Goal: Task Accomplishment & Management: Manage account settings

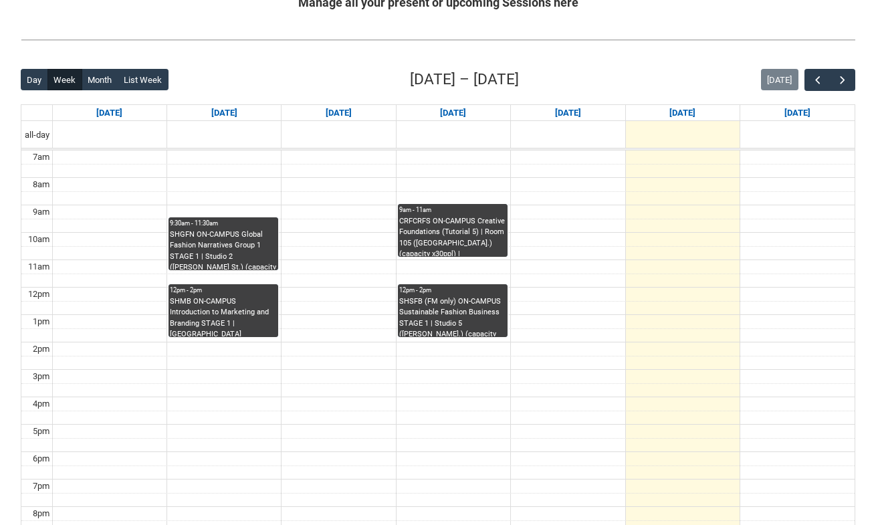
scroll to position [334, 0]
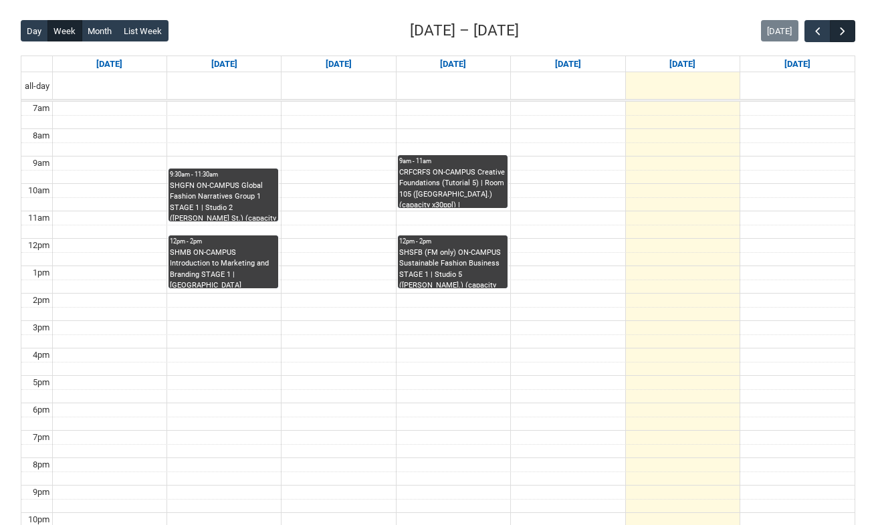
click at [842, 36] on span "button" at bounding box center [842, 31] width 13 height 13
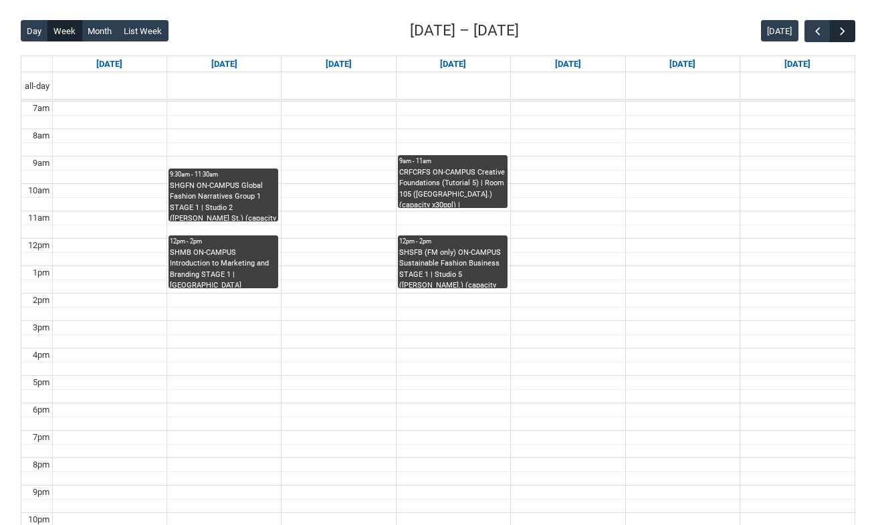
click at [842, 36] on span "button" at bounding box center [842, 31] width 13 height 13
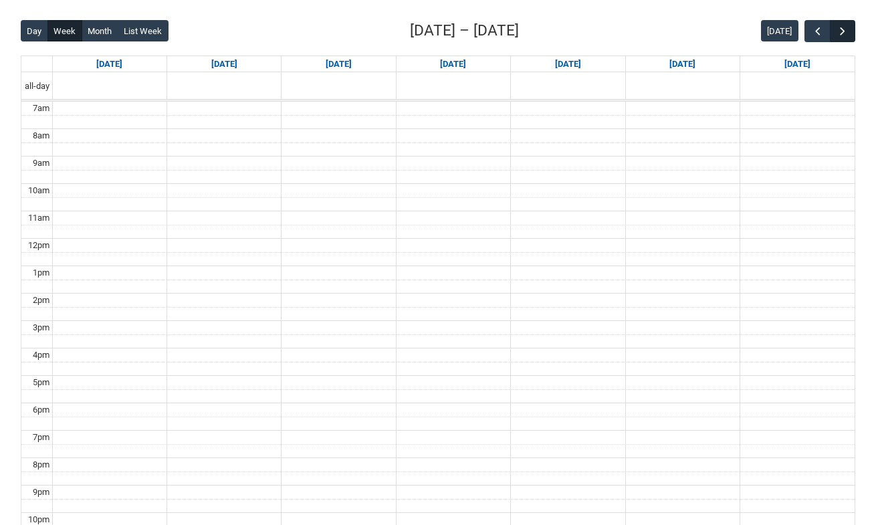
click at [842, 36] on span "button" at bounding box center [842, 31] width 13 height 13
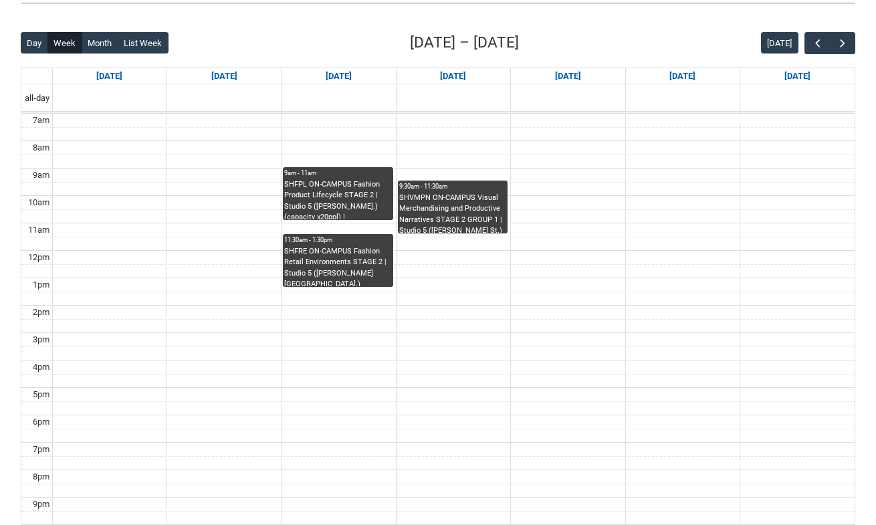
scroll to position [315, 0]
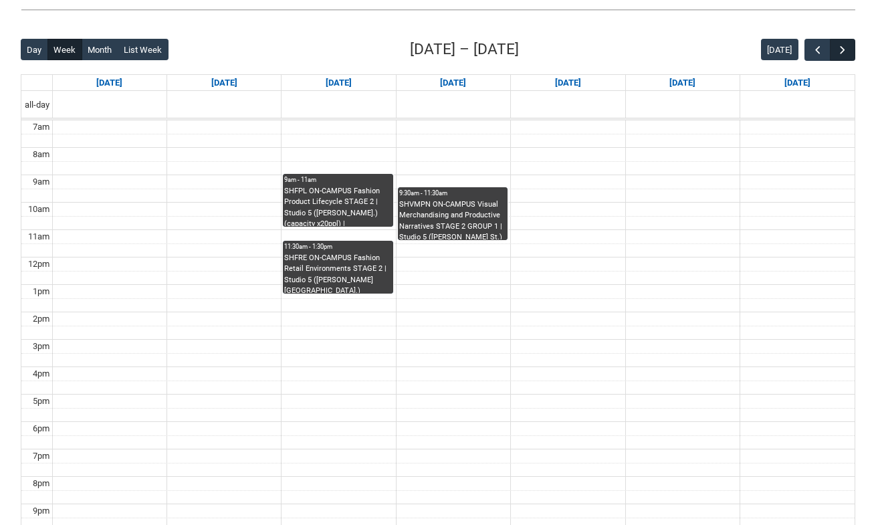
click at [843, 45] on span "button" at bounding box center [842, 49] width 13 height 13
click at [843, 43] on span "button" at bounding box center [842, 49] width 13 height 13
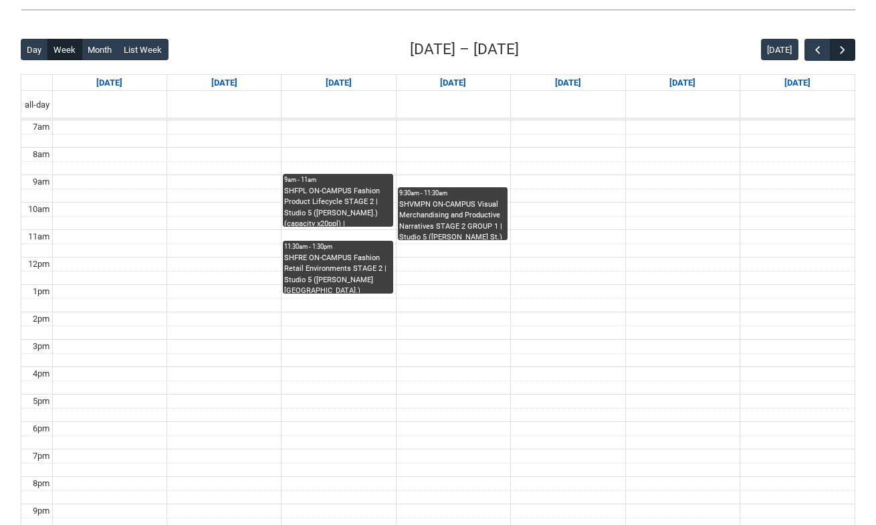
click at [843, 43] on span "button" at bounding box center [842, 49] width 13 height 13
click at [846, 48] on span "button" at bounding box center [842, 49] width 13 height 13
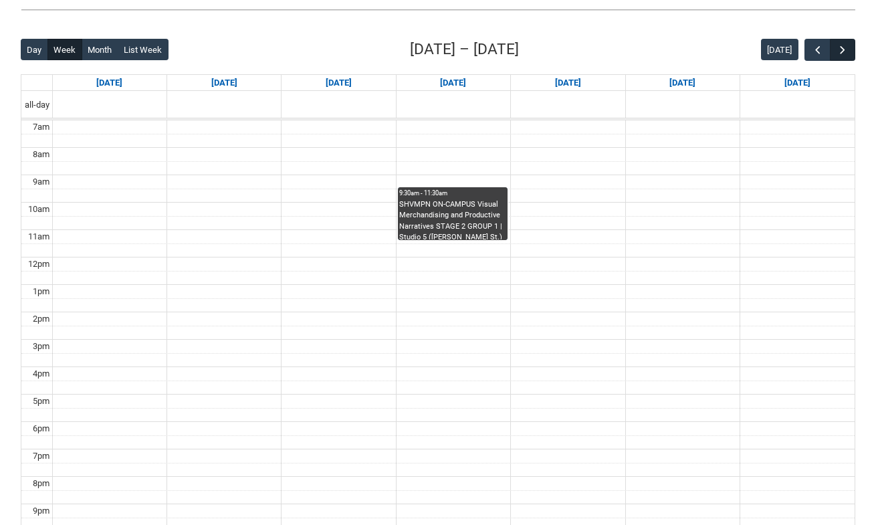
click at [841, 47] on span "button" at bounding box center [842, 49] width 13 height 13
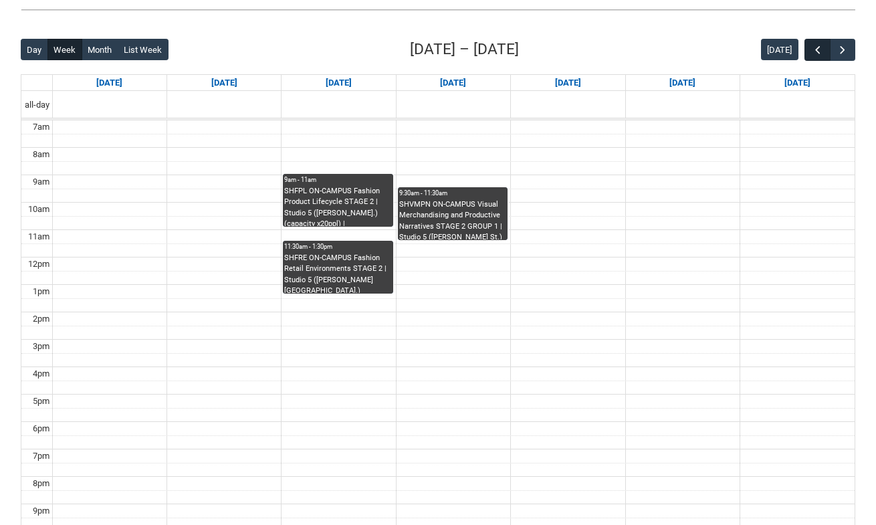
click at [822, 51] on span "button" at bounding box center [817, 49] width 13 height 13
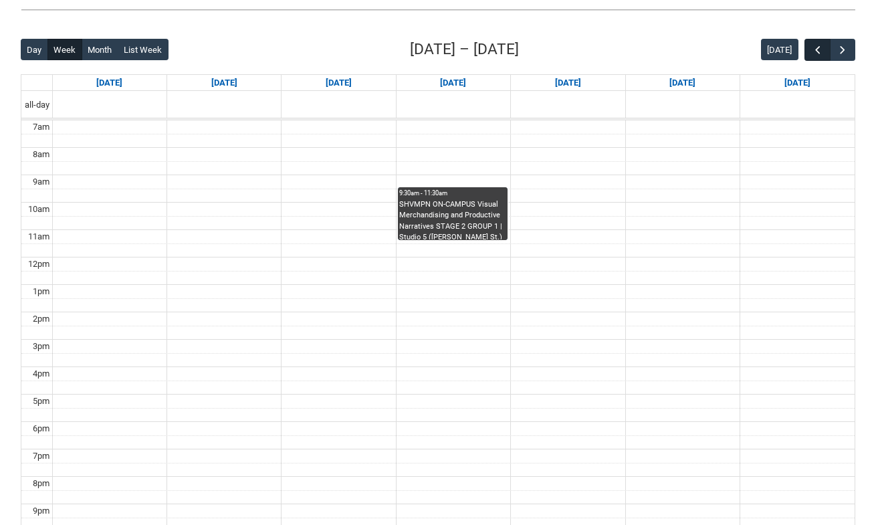
click at [822, 51] on span "button" at bounding box center [817, 49] width 13 height 13
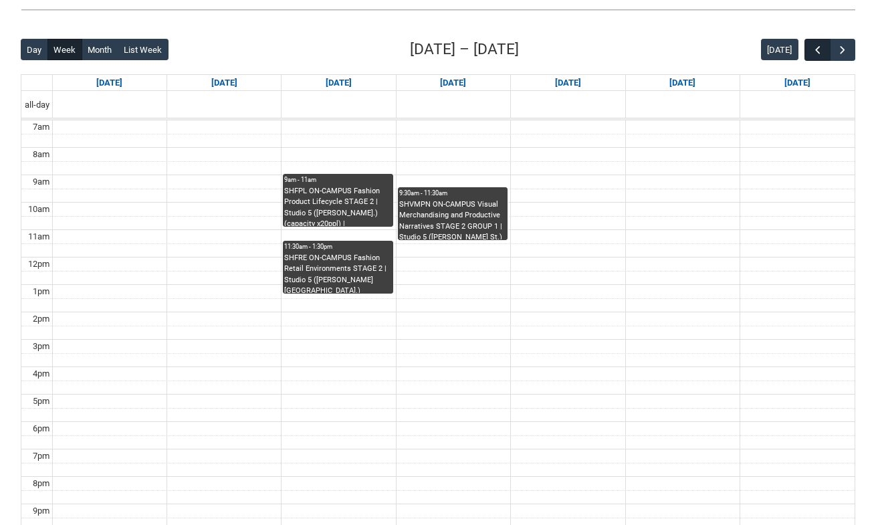
click at [822, 51] on span "button" at bounding box center [817, 49] width 13 height 13
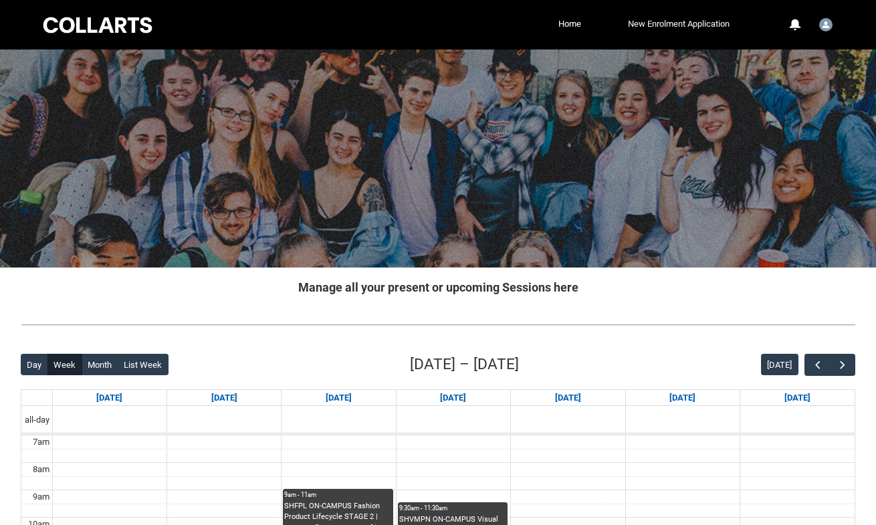
scroll to position [0, 0]
click at [826, 23] on img "User Profile Student.jrogers.20252899" at bounding box center [825, 24] width 13 height 13
click at [816, 50] on link "Profile" at bounding box center [803, 56] width 63 height 23
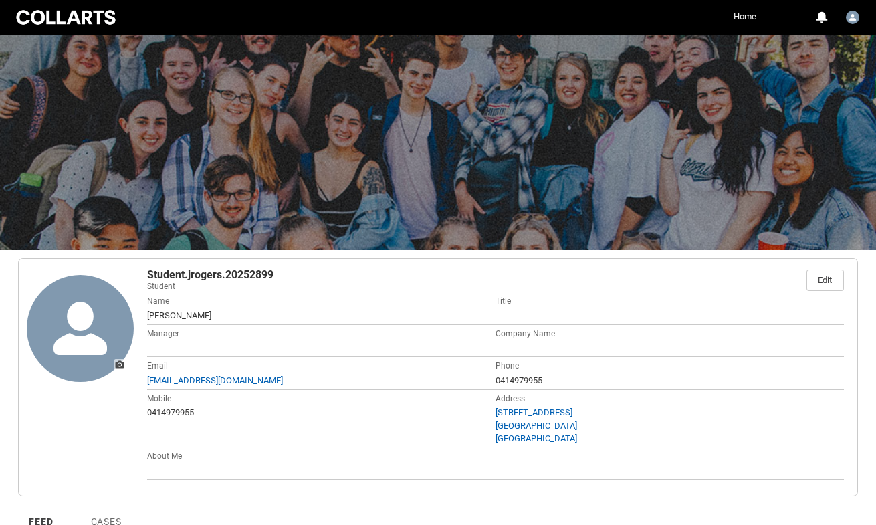
click at [755, 20] on link "Home" at bounding box center [744, 17] width 29 height 20
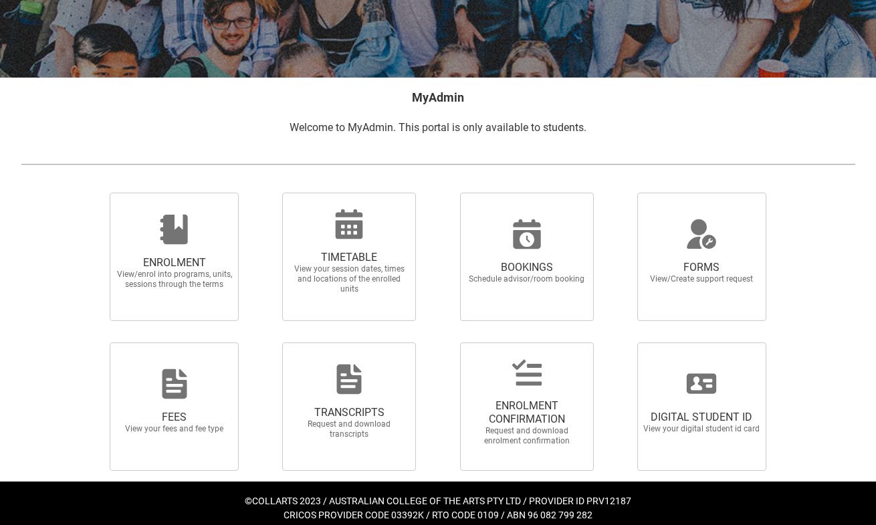
scroll to position [198, 0]
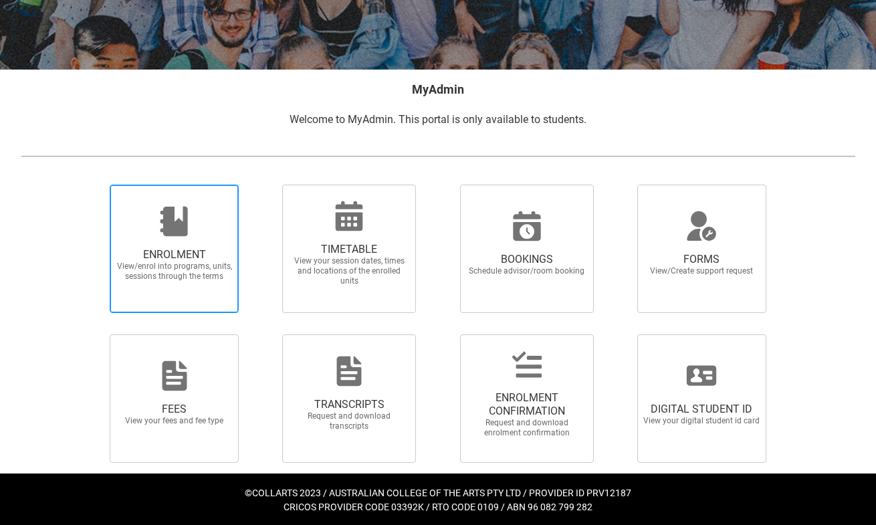
click at [192, 236] on div at bounding box center [174, 221] width 128 height 32
click at [94, 184] on input "ENROLMENT View/enrol into programs, units, sessions through the terms" at bounding box center [93, 184] width 1 height 1
radio input "true"
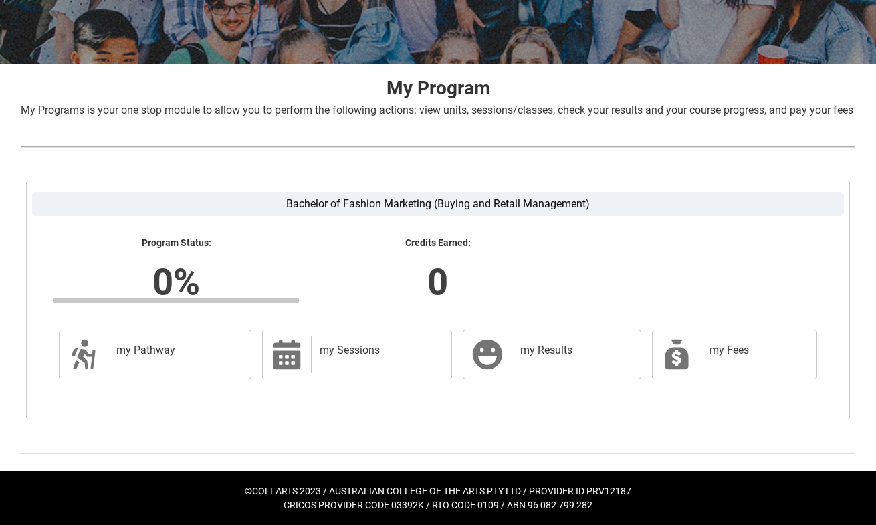
scroll to position [219, 0]
click at [400, 366] on div "my Sessions" at bounding box center [378, 354] width 135 height 37
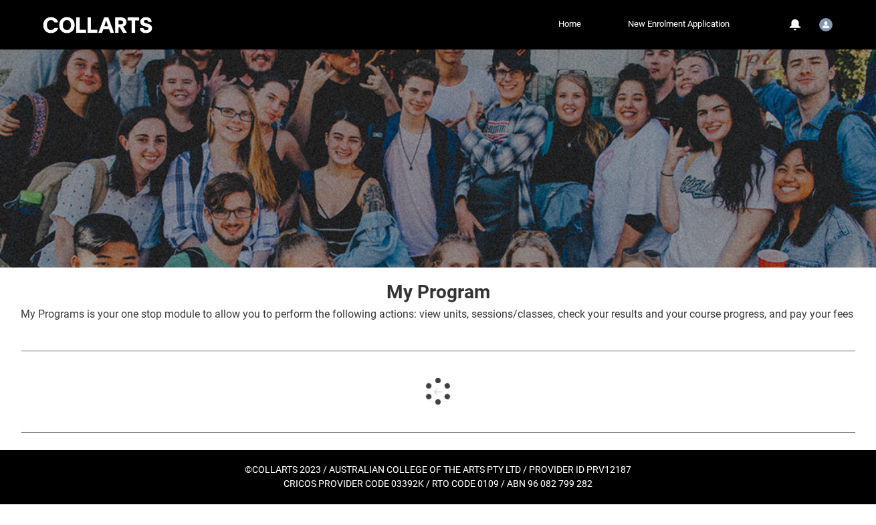
scroll to position [0, 0]
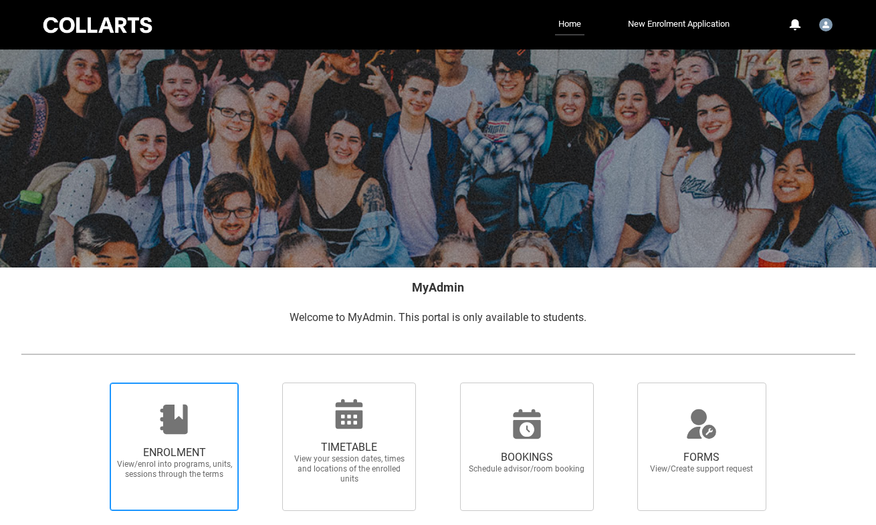
click at [179, 408] on icon at bounding box center [174, 419] width 32 height 32
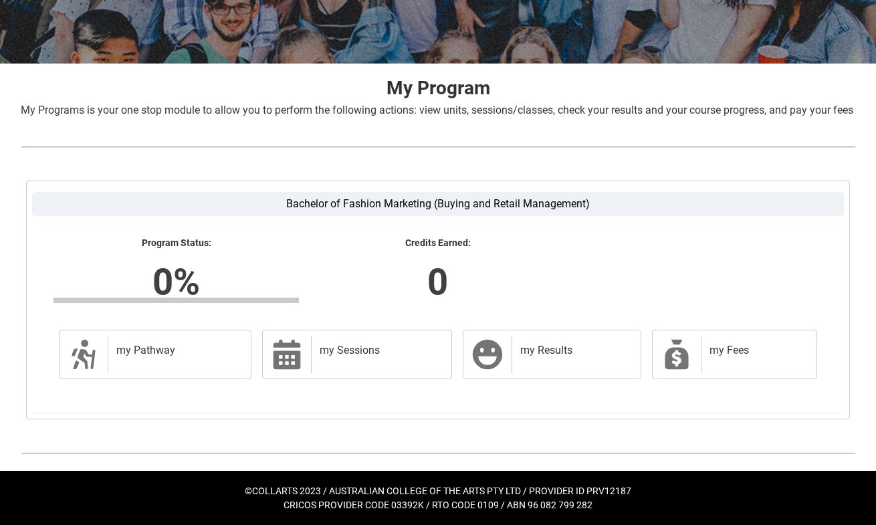
scroll to position [219, 0]
click at [202, 350] on h2 "my Pathway" at bounding box center [176, 350] width 121 height 13
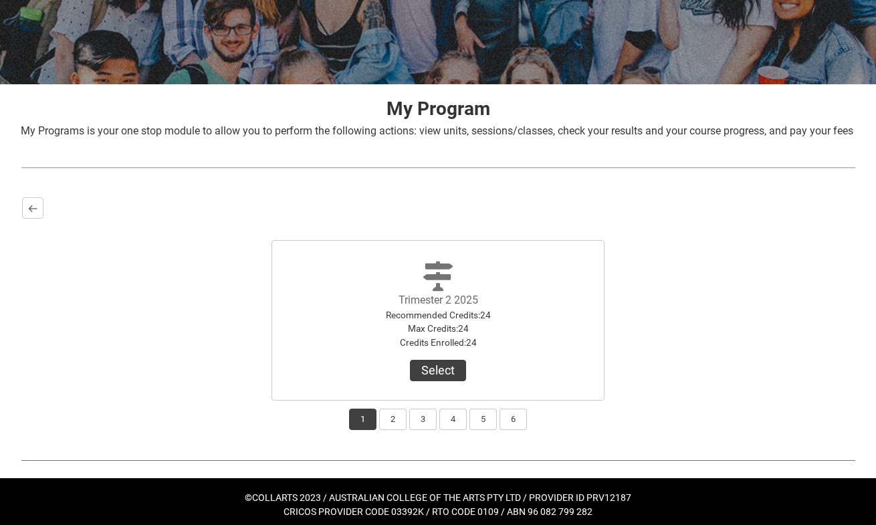
scroll to position [190, 0]
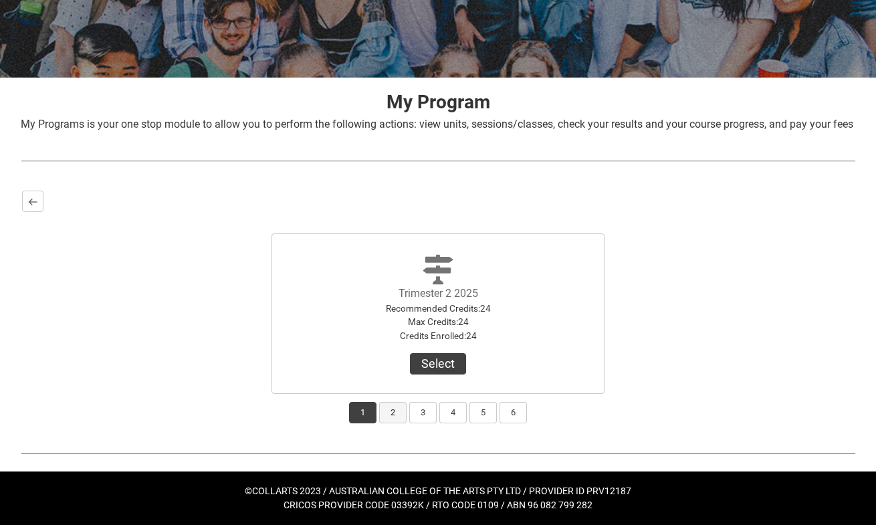
click at [393, 423] on button "2" at bounding box center [392, 412] width 27 height 21
click at [430, 423] on button "3" at bounding box center [422, 412] width 27 height 21
click at [443, 374] on button "Select Term" at bounding box center [437, 363] width 87 height 21
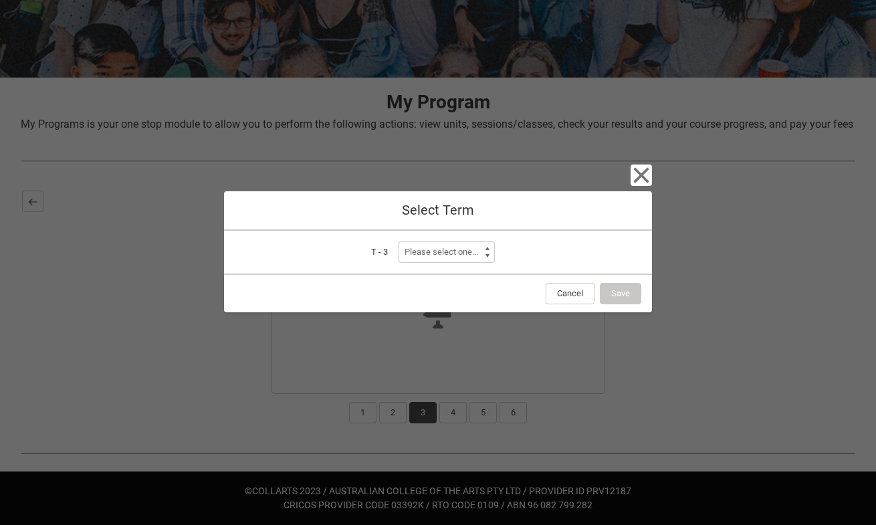
click at [634, 177] on icon "button" at bounding box center [640, 174] width 21 height 21
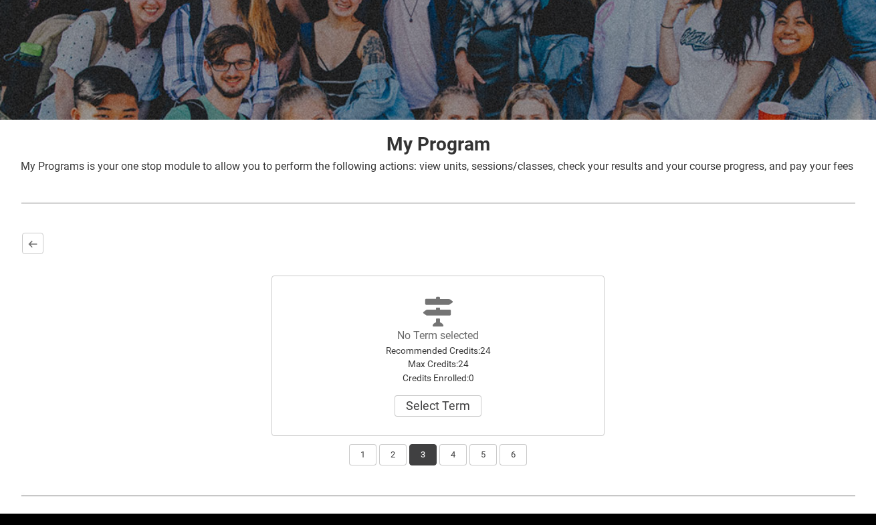
scroll to position [146, 0]
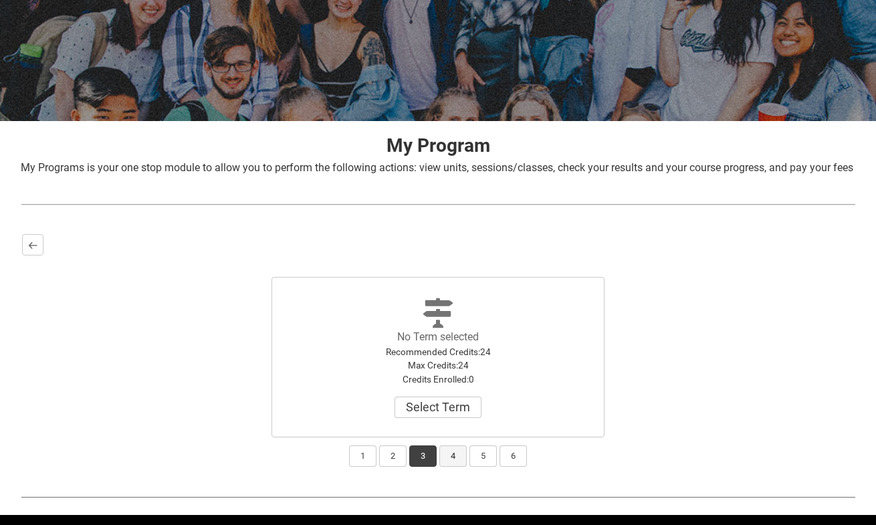
click at [448, 467] on button "4" at bounding box center [452, 455] width 27 height 21
click at [445, 418] on button "Select Term" at bounding box center [437, 406] width 87 height 21
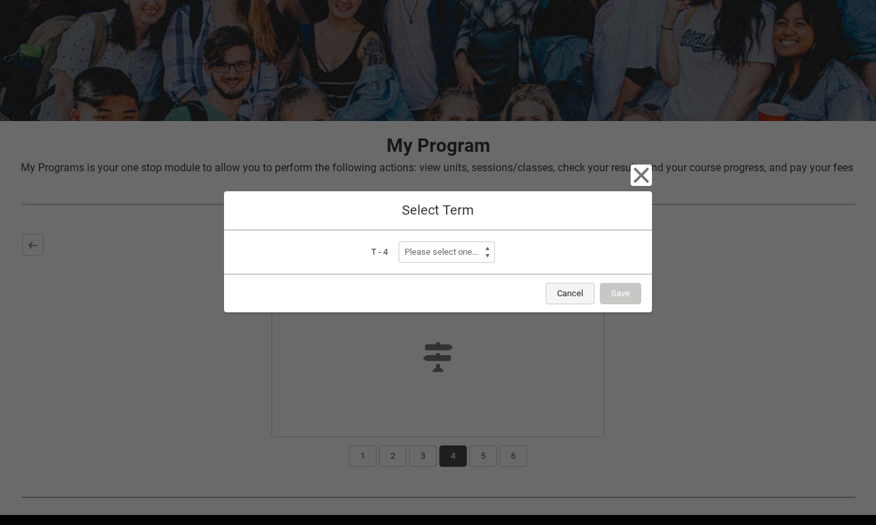
click at [576, 297] on button "Cancel" at bounding box center [569, 293] width 49 height 21
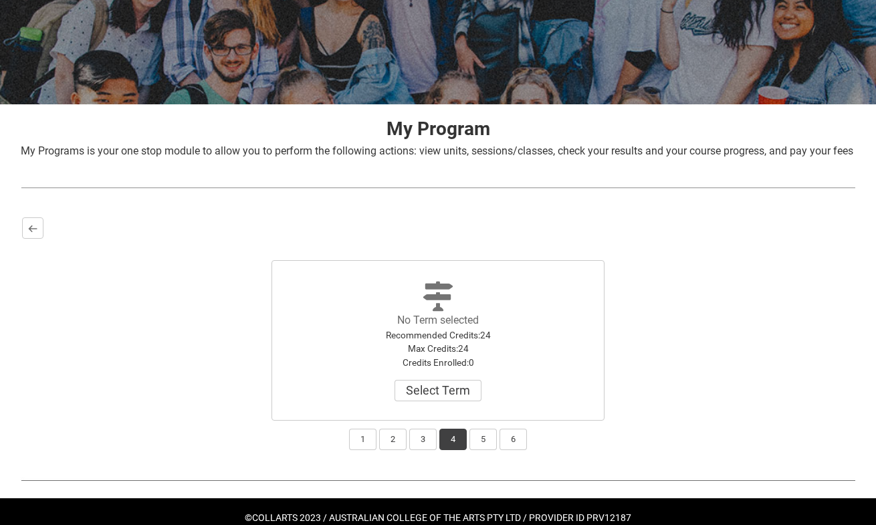
scroll to position [170, 0]
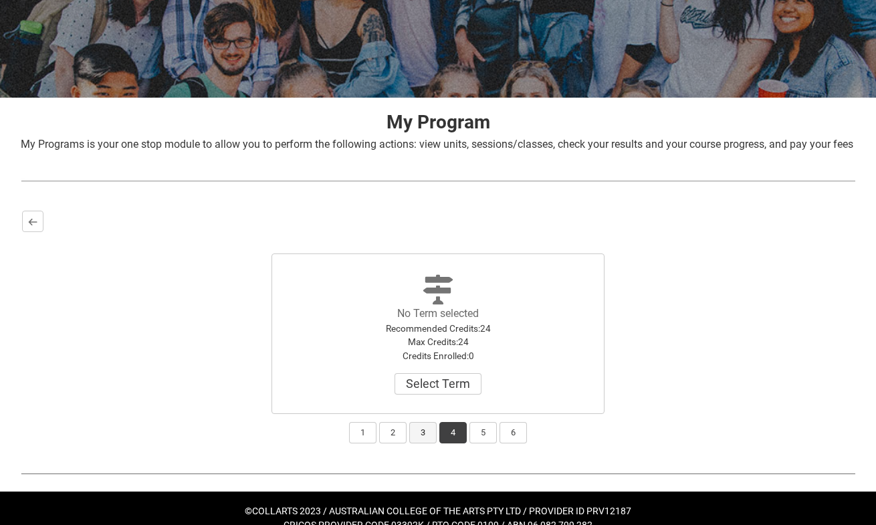
click at [422, 443] on button "3" at bounding box center [422, 432] width 27 height 21
click at [393, 443] on button "2" at bounding box center [392, 432] width 27 height 21
click at [364, 443] on button "1" at bounding box center [362, 432] width 27 height 21
click at [393, 443] on button "2" at bounding box center [392, 432] width 27 height 21
click at [444, 394] on button "Select" at bounding box center [438, 383] width 56 height 21
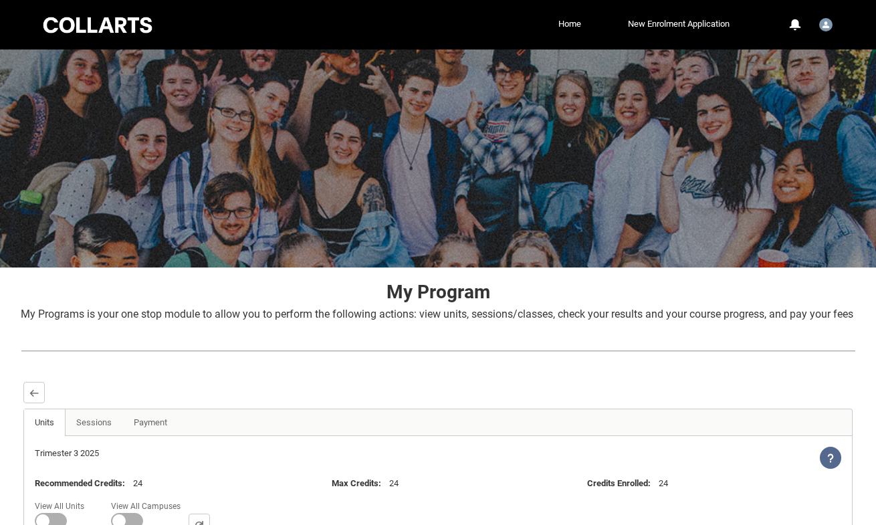
scroll to position [0, 0]
click at [107, 436] on link "Sessions" at bounding box center [94, 422] width 58 height 27
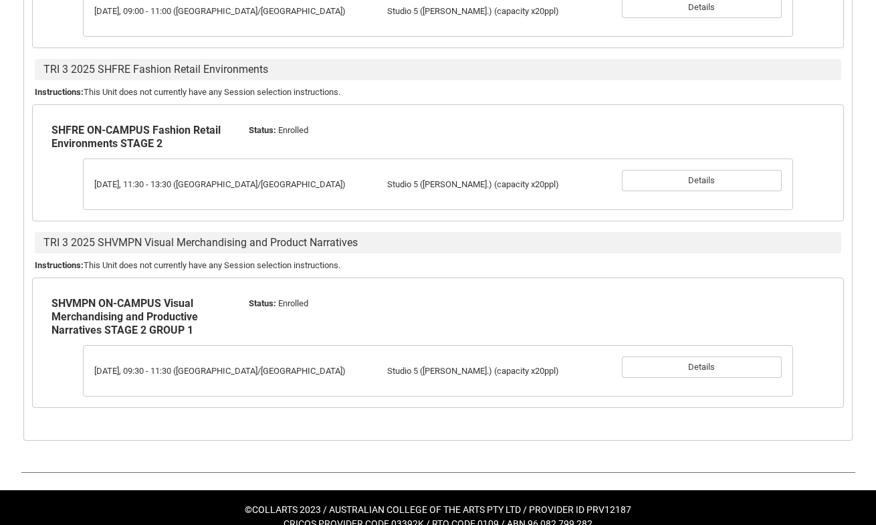
scroll to position [594, 0]
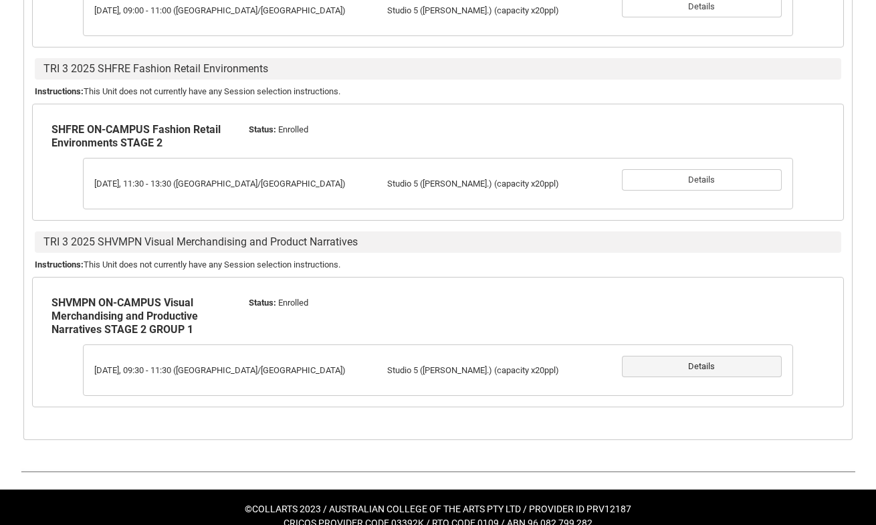
click at [673, 377] on button "Details" at bounding box center [702, 366] width 160 height 21
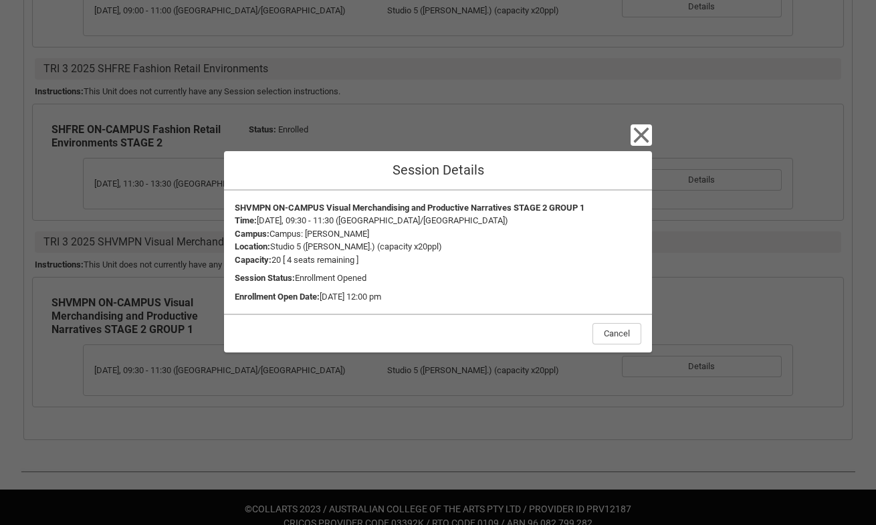
click at [636, 136] on icon "button" at bounding box center [640, 134] width 21 height 21
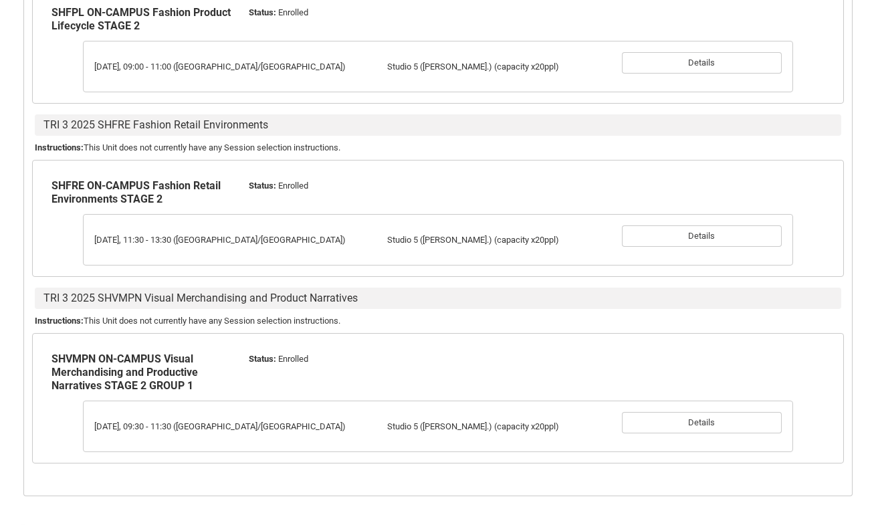
scroll to position [495, 0]
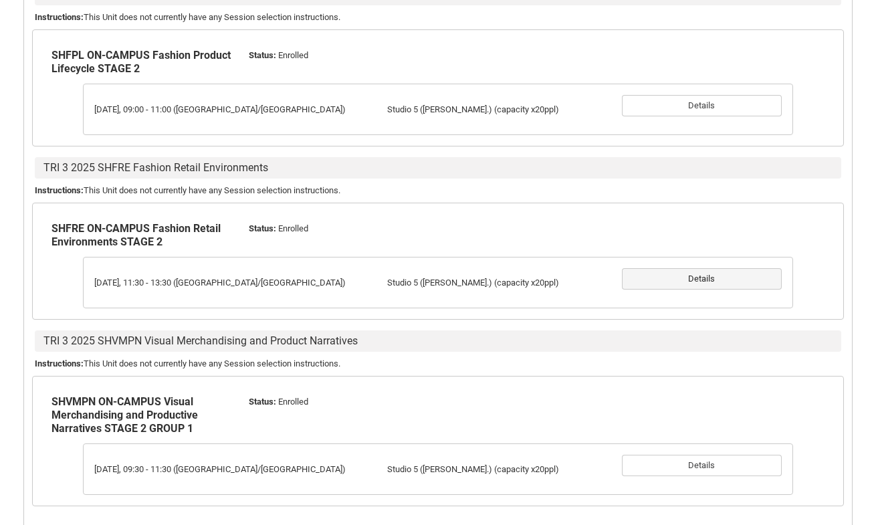
click at [689, 289] on button "Details" at bounding box center [702, 278] width 160 height 21
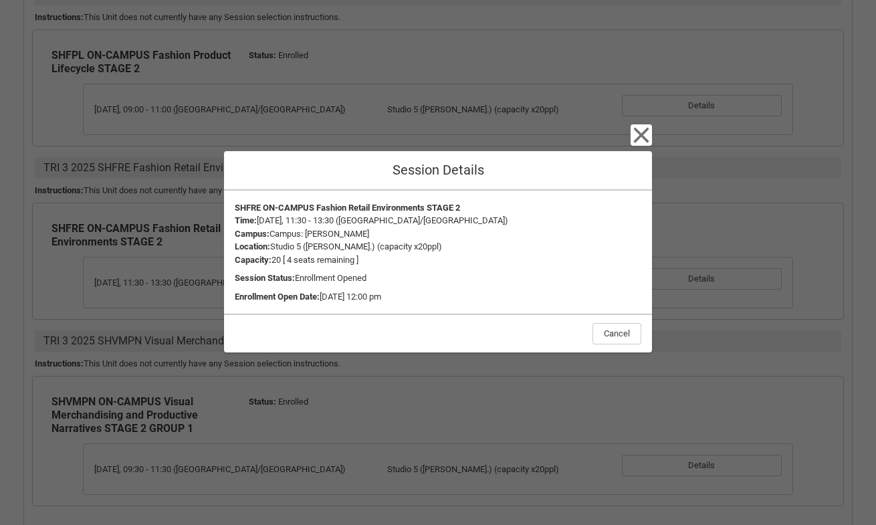
click at [641, 136] on icon "button" at bounding box center [641, 134] width 15 height 15
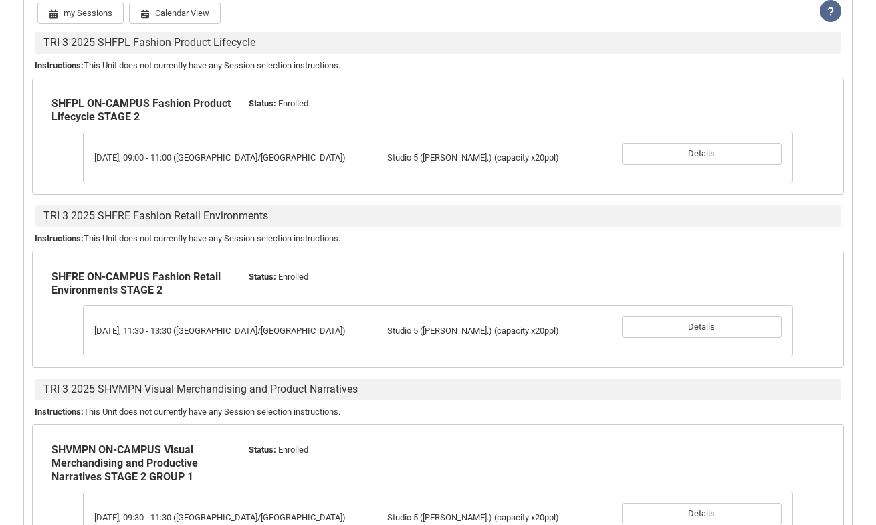
scroll to position [418, 0]
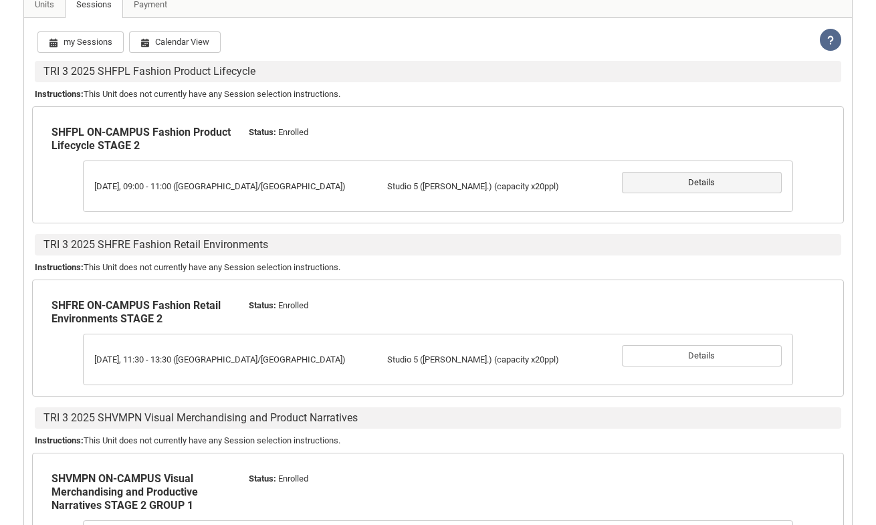
click at [690, 193] on button "Details" at bounding box center [702, 182] width 160 height 21
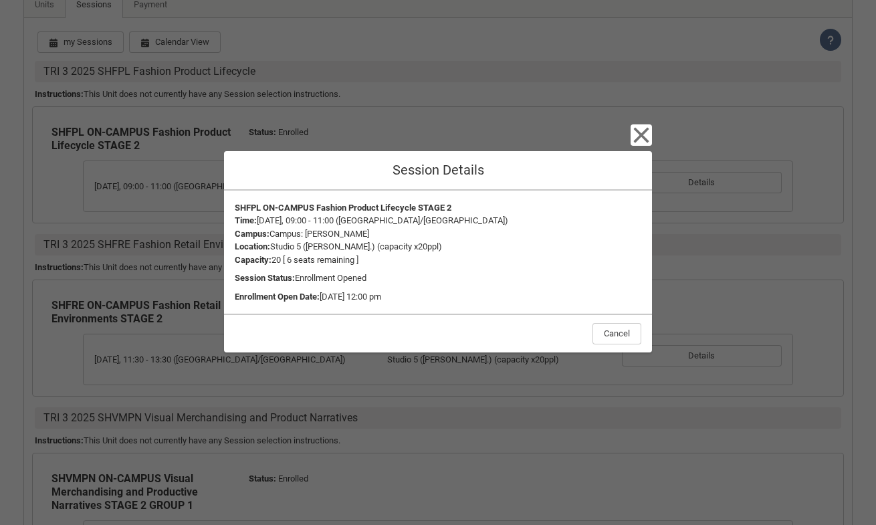
click at [636, 132] on icon "button" at bounding box center [641, 134] width 15 height 15
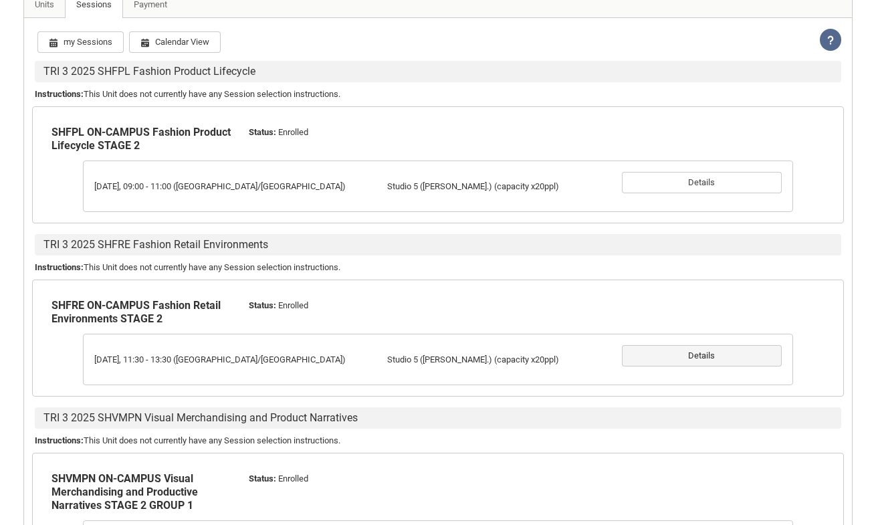
click at [669, 366] on button "Details" at bounding box center [702, 355] width 160 height 21
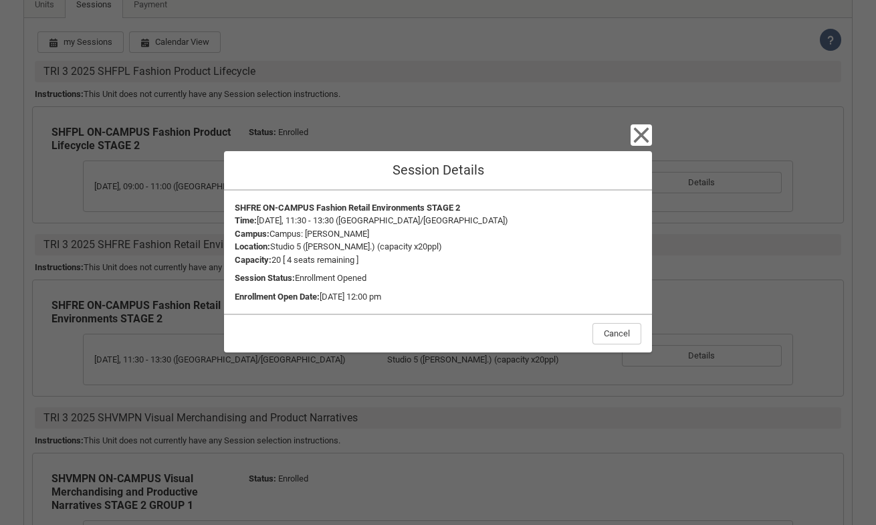
click at [643, 144] on icon "button" at bounding box center [640, 134] width 21 height 21
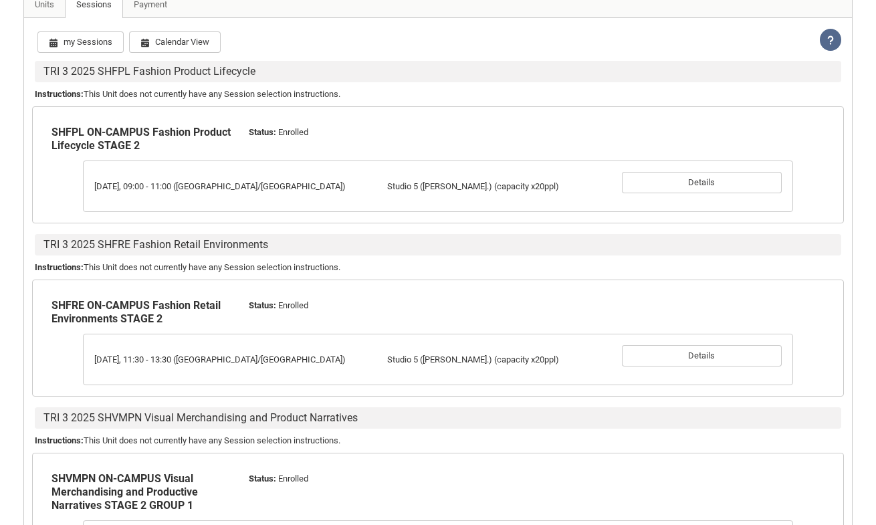
click at [461, 274] on p "Instructions : This Unit does not currently have any Session selection instruct…" at bounding box center [438, 267] width 806 height 13
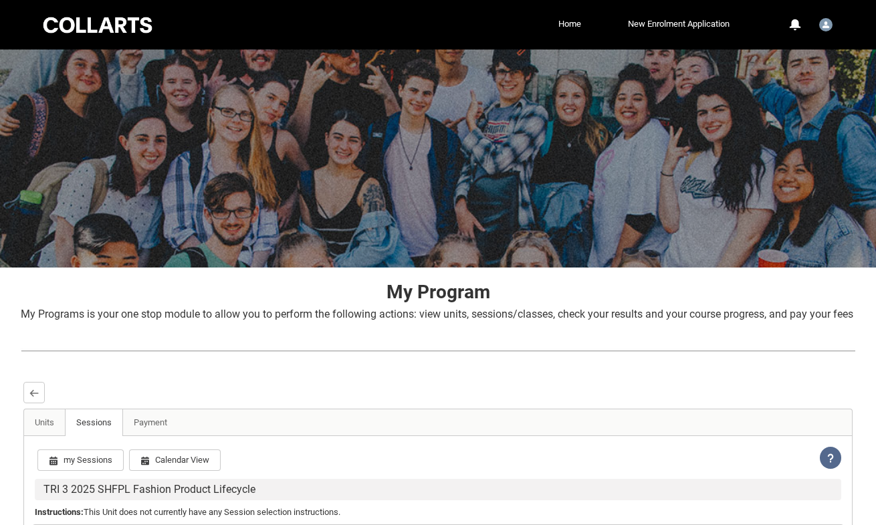
scroll to position [0, 0]
